Goal: Transaction & Acquisition: Purchase product/service

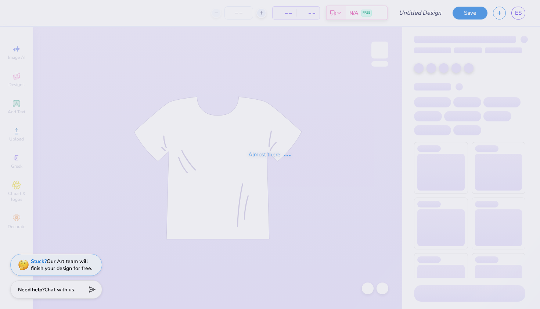
type input "bid day fall 25"
type input "68"
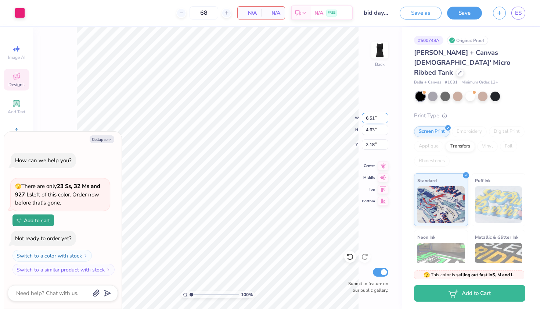
type textarea "x"
type input "4.15"
type input "2.92"
type input "3.34"
type textarea "x"
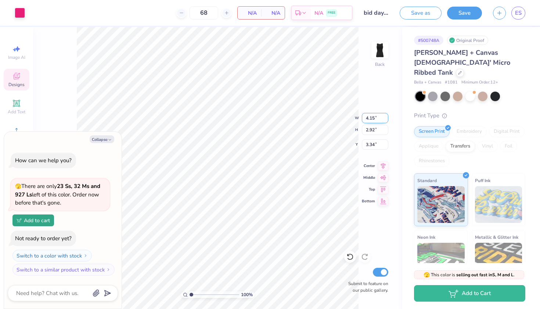
type input "6.51"
type input "4.63"
type input "2.18"
type textarea "x"
